Goal: Task Accomplishment & Management: Complete application form

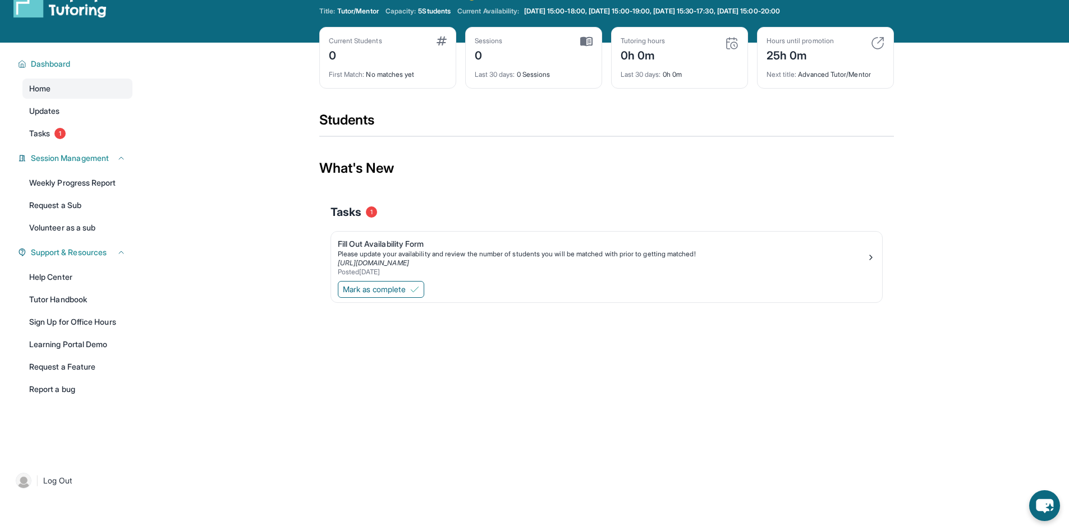
scroll to position [29, 0]
click at [72, 135] on link "Tasks 1" at bounding box center [77, 134] width 110 height 20
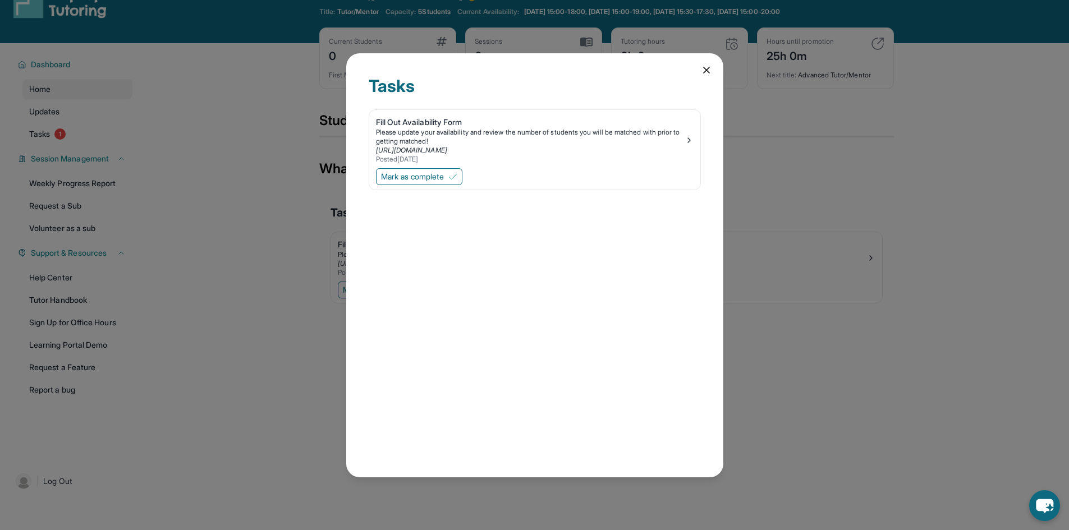
click at [704, 73] on icon at bounding box center [707, 70] width 6 height 6
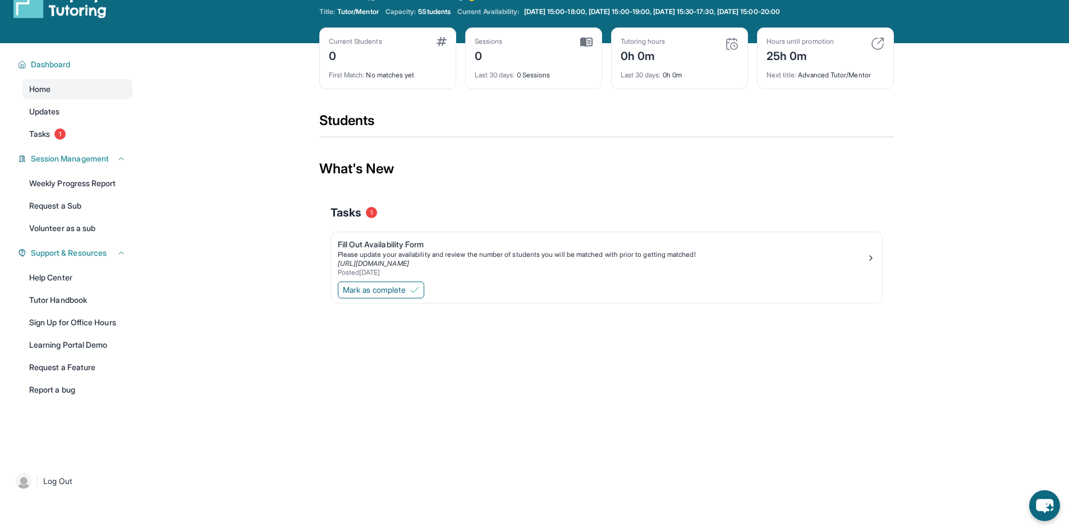
scroll to position [0, 0]
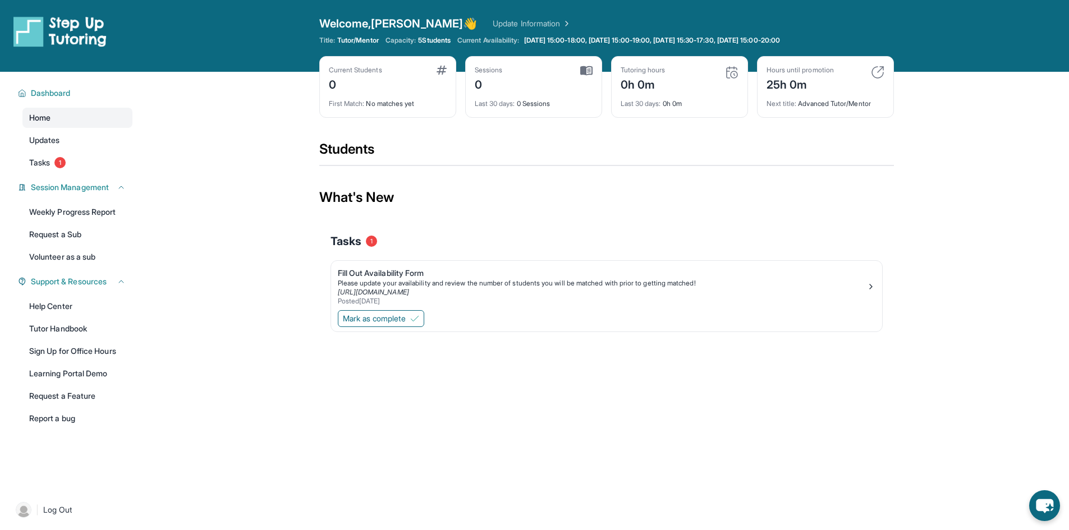
click at [79, 122] on link "Home" at bounding box center [77, 118] width 110 height 20
click at [42, 112] on link "Home" at bounding box center [77, 118] width 110 height 20
click at [44, 91] on span "Dashboard" at bounding box center [51, 93] width 40 height 11
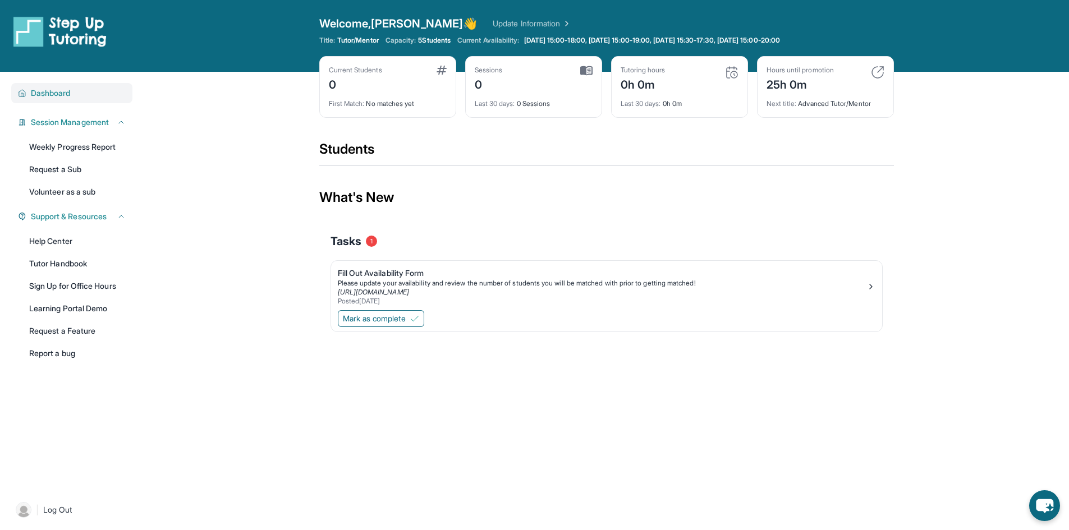
click at [44, 91] on span "Dashboard" at bounding box center [51, 93] width 40 height 11
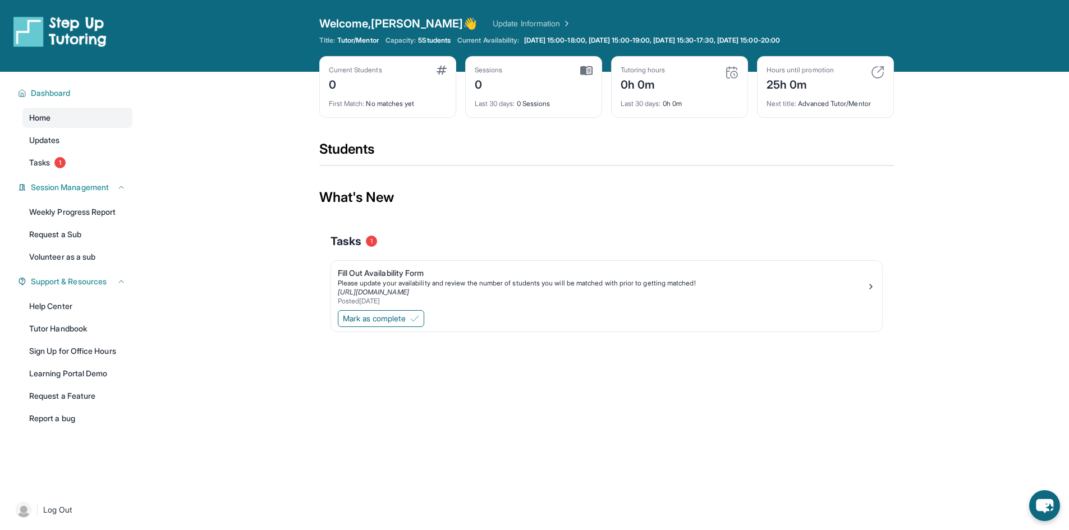
click at [40, 127] on link "Home" at bounding box center [77, 118] width 110 height 20
click at [42, 135] on span "Updates" at bounding box center [44, 140] width 31 height 11
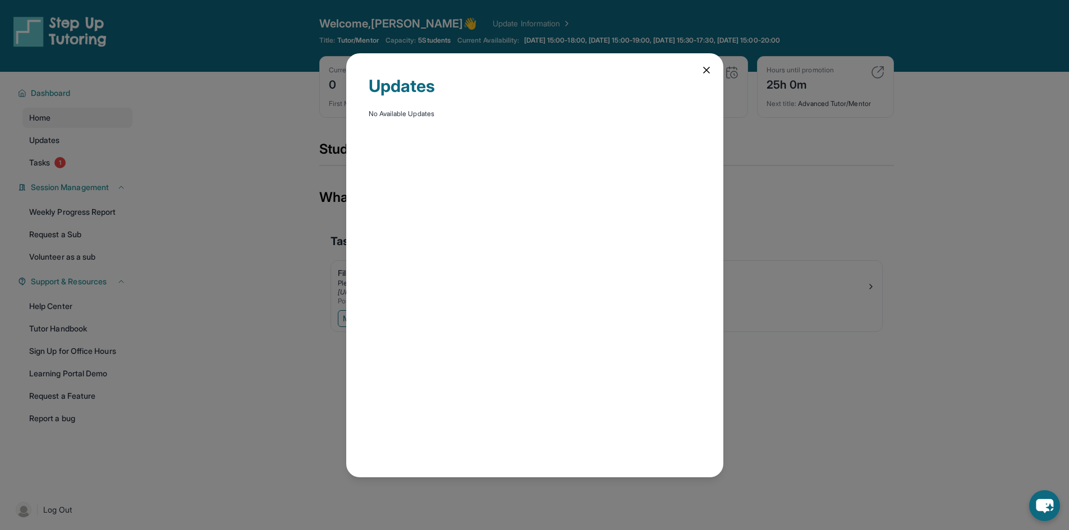
click at [707, 69] on icon at bounding box center [707, 70] width 6 height 6
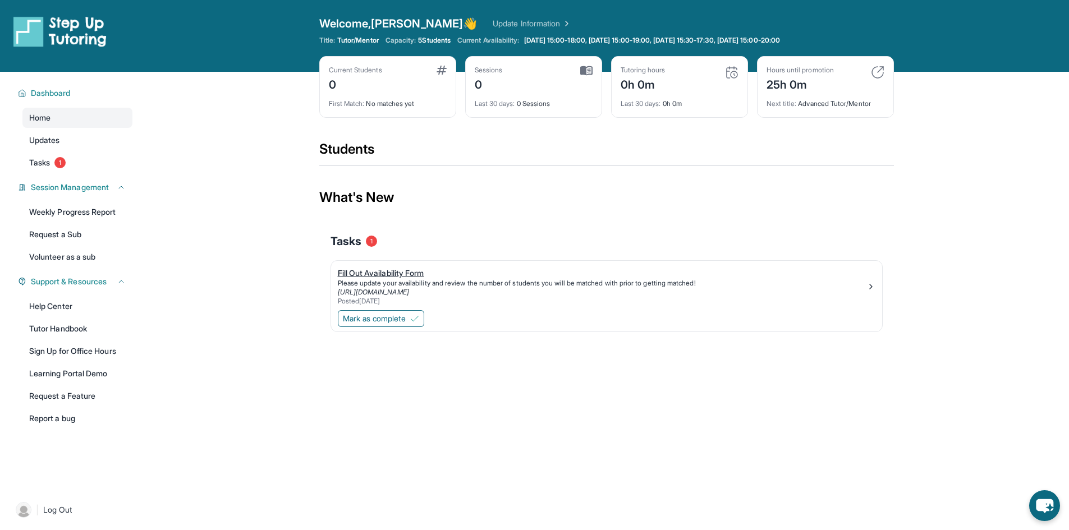
click at [396, 288] on link "[URL][DOMAIN_NAME]" at bounding box center [373, 292] width 71 height 8
click at [364, 241] on div "Tasks 1" at bounding box center [606, 241] width 552 height 16
click at [377, 319] on span "Mark as complete" at bounding box center [374, 318] width 63 height 11
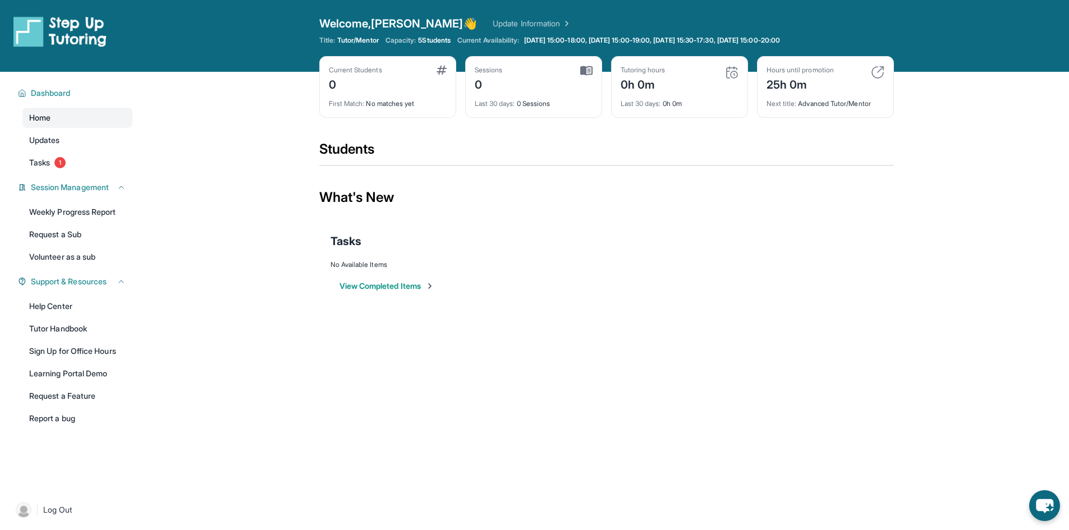
click at [93, 118] on link "Home" at bounding box center [77, 118] width 110 height 20
click at [76, 138] on link "Updates" at bounding box center [77, 140] width 110 height 20
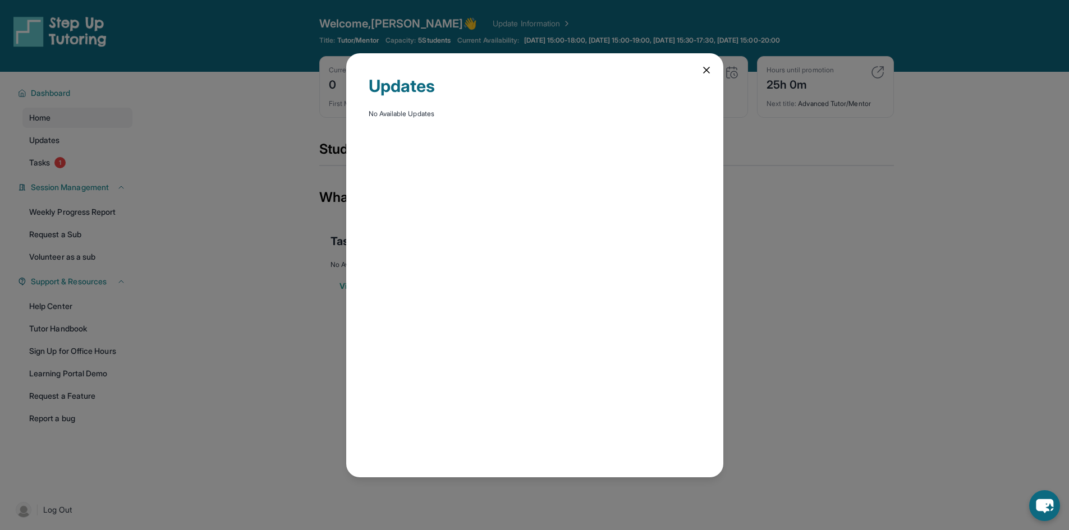
click at [71, 160] on div "Updates No Available Updates" at bounding box center [534, 265] width 1069 height 530
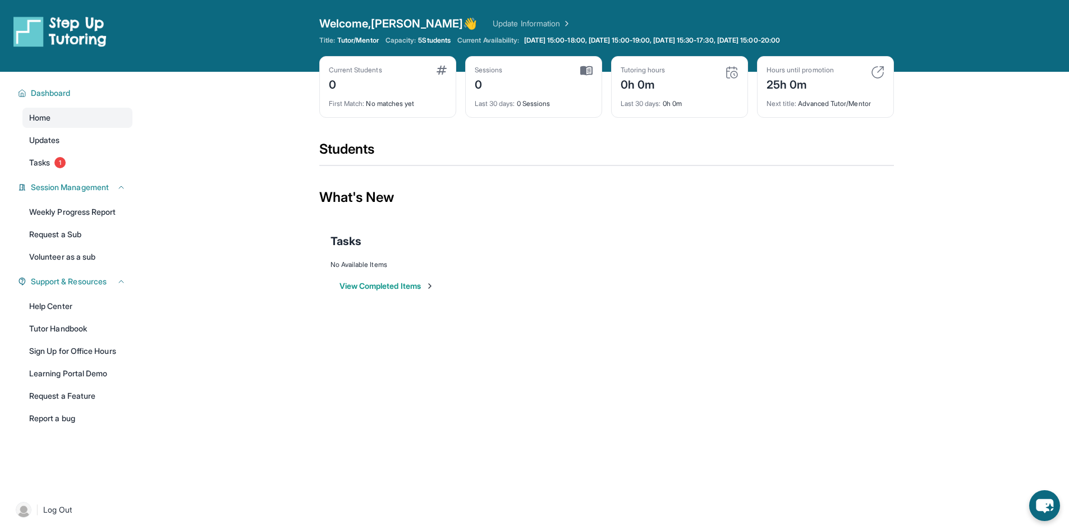
click at [71, 160] on link "Tasks 1" at bounding box center [77, 163] width 110 height 20
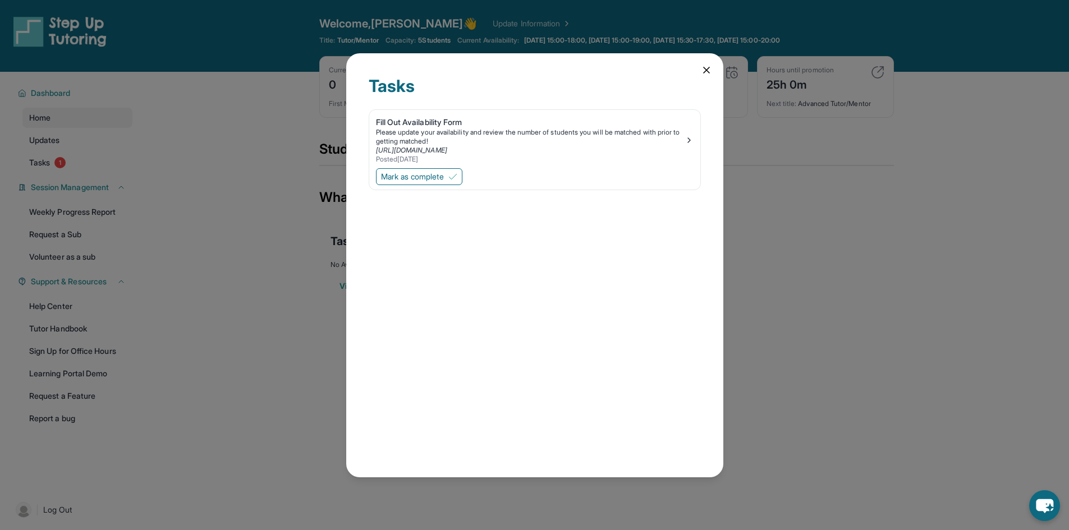
click at [71, 160] on div "Tasks Fill Out Availability Form Please update your availability and review the…" at bounding box center [534, 265] width 1069 height 530
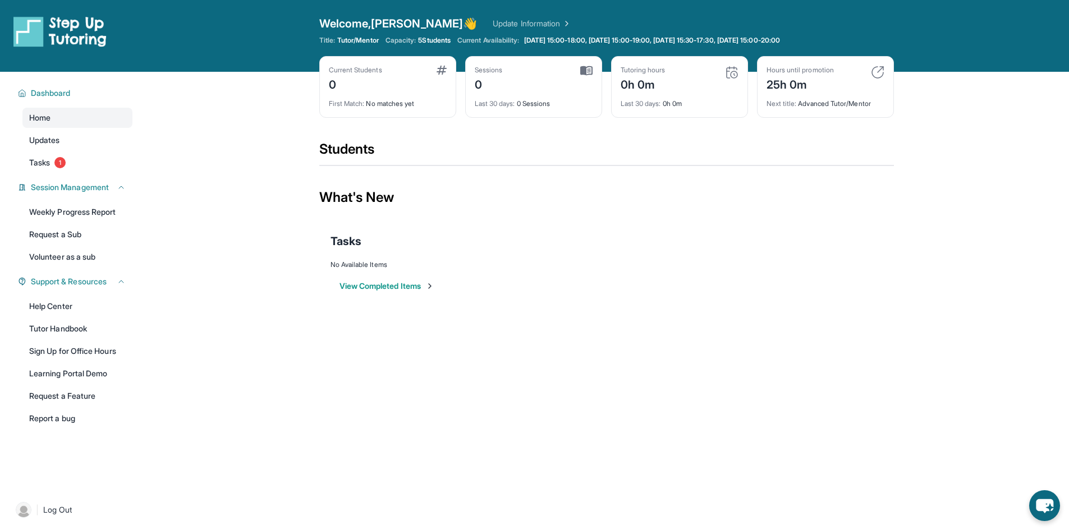
click at [71, 160] on link "Tasks 1" at bounding box center [77, 163] width 110 height 20
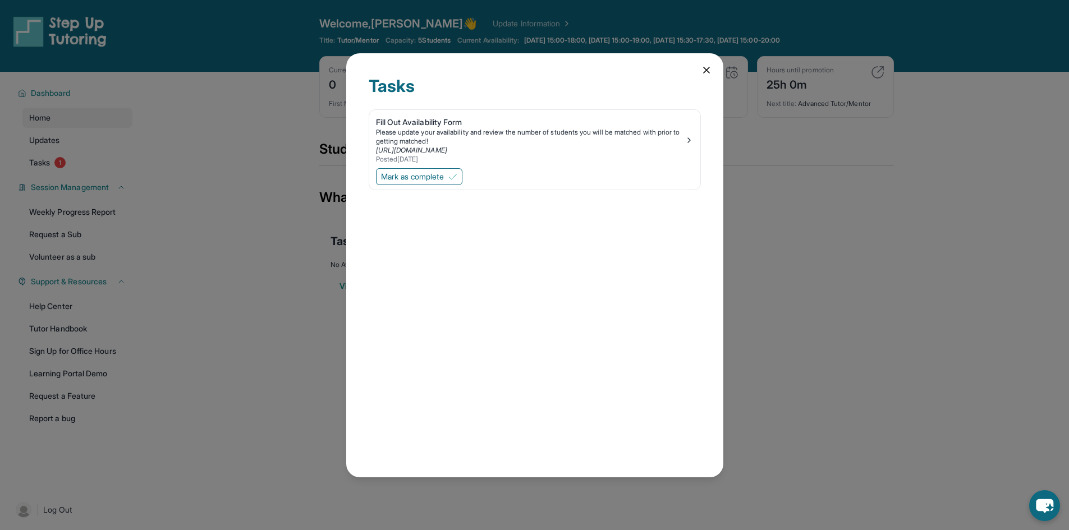
click at [71, 160] on div "Tasks Fill Out Availability Form Please update your availability and review the…" at bounding box center [534, 265] width 1069 height 530
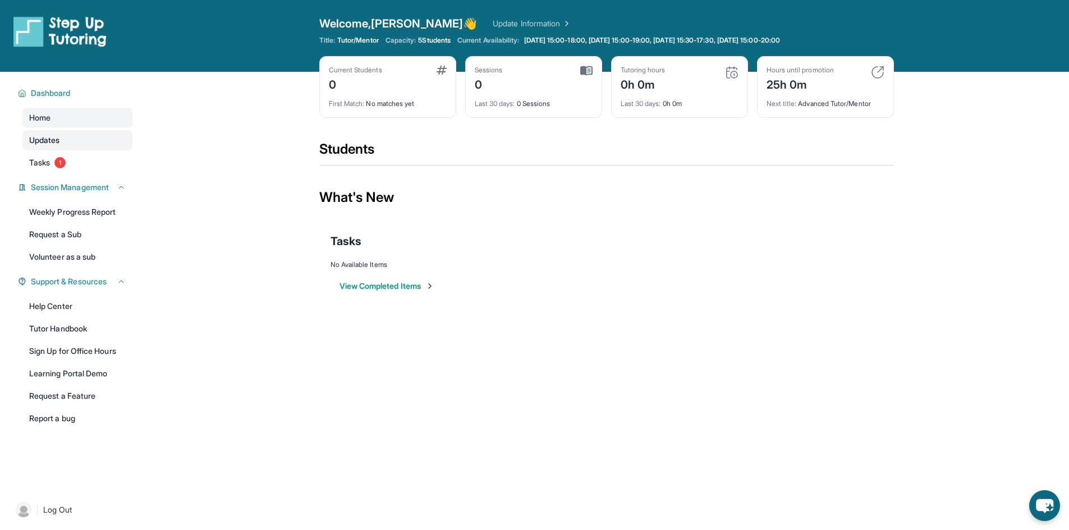
click at [43, 141] on span "Updates" at bounding box center [44, 140] width 31 height 11
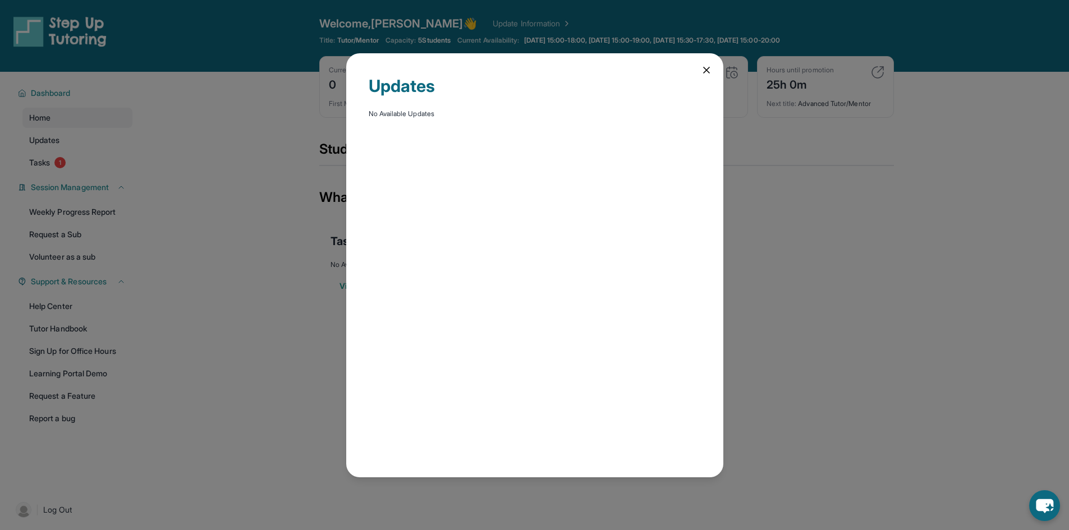
click at [697, 66] on div "Updates No Available Updates" at bounding box center [534, 265] width 377 height 424
click at [712, 68] on div "Updates No Available Updates" at bounding box center [534, 265] width 377 height 424
click at [710, 68] on icon at bounding box center [706, 70] width 11 height 11
